Goal: Task Accomplishment & Management: Use online tool/utility

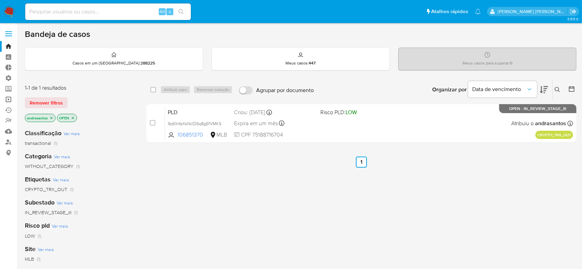
click at [10, 102] on link "Operações em massa" at bounding box center [41, 99] width 82 height 11
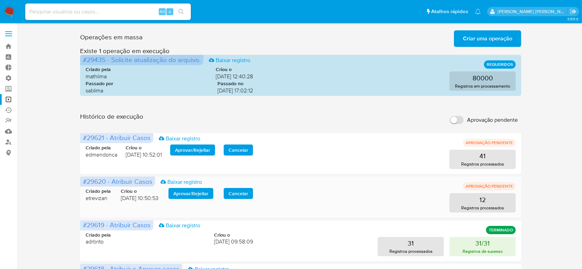
click at [189, 189] on span "Aprovar / Rejeitar" at bounding box center [190, 194] width 35 height 10
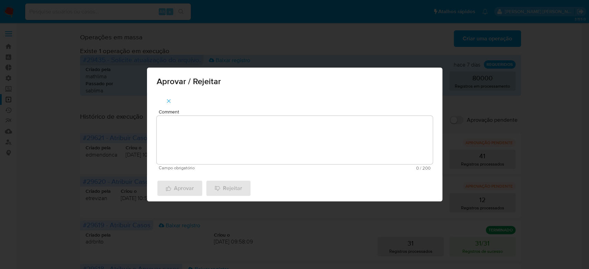
click at [201, 141] on textarea "Comment" at bounding box center [295, 140] width 276 height 48
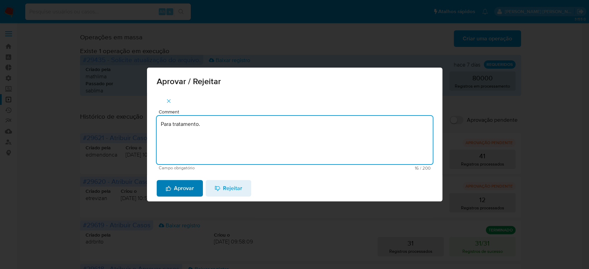
type textarea "Para tratamento."
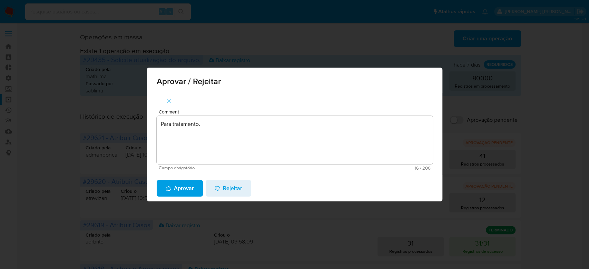
click at [184, 191] on span "Aprovar" at bounding box center [180, 188] width 28 height 15
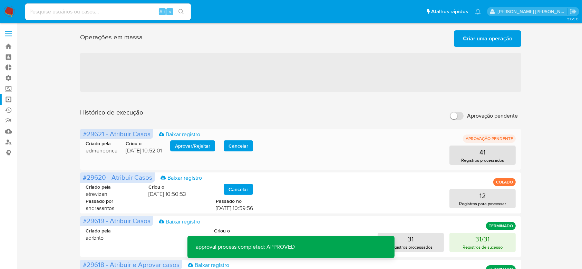
click at [198, 145] on span "Aprovar / Rejeitar" at bounding box center [192, 146] width 35 height 10
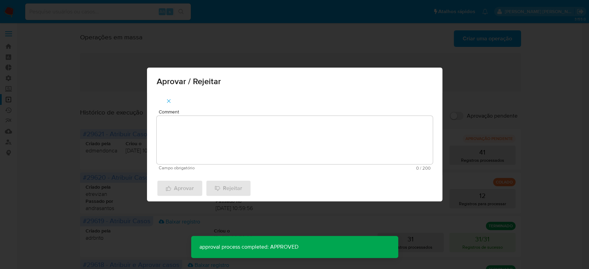
click at [194, 147] on textarea "Comment" at bounding box center [295, 140] width 276 height 48
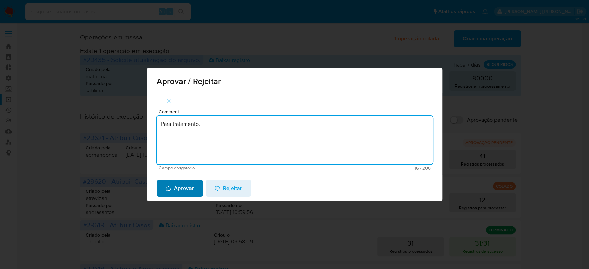
type textarea "Para tratamento."
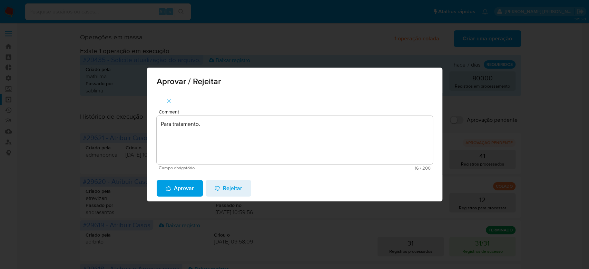
click at [179, 185] on span "Aprovar" at bounding box center [180, 188] width 28 height 15
